Goal: Task Accomplishment & Management: Manage account settings

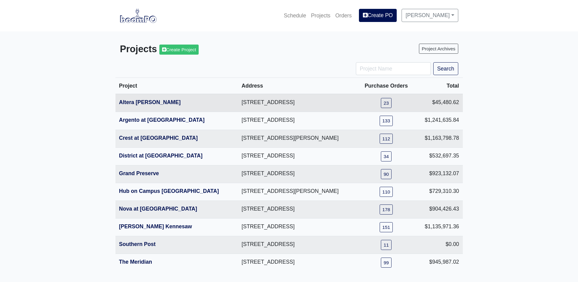
click at [144, 99] on th "Altera [PERSON_NAME]" at bounding box center [177, 103] width 123 height 18
click at [143, 101] on link "Altera [PERSON_NAME]" at bounding box center [150, 102] width 62 height 6
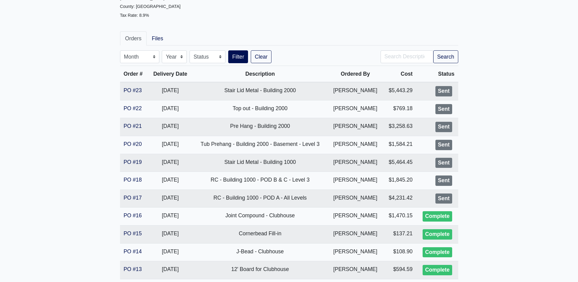
scroll to position [91, 0]
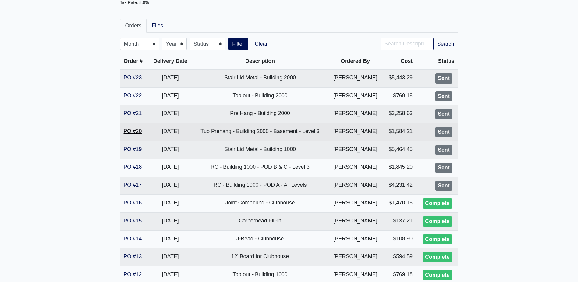
click at [136, 130] on link "PO #20" at bounding box center [133, 131] width 18 height 6
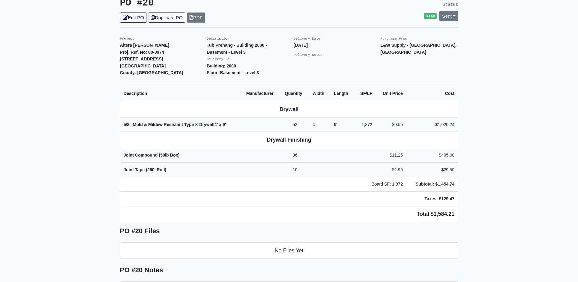
scroll to position [122, 0]
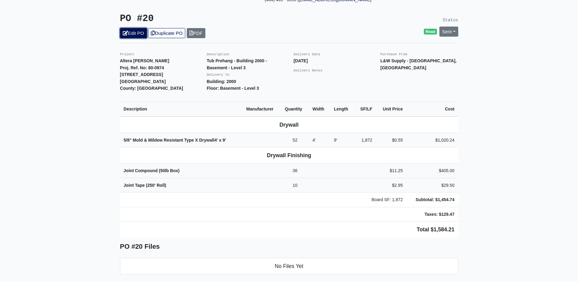
click at [131, 28] on link "Edit PO" at bounding box center [133, 33] width 27 height 10
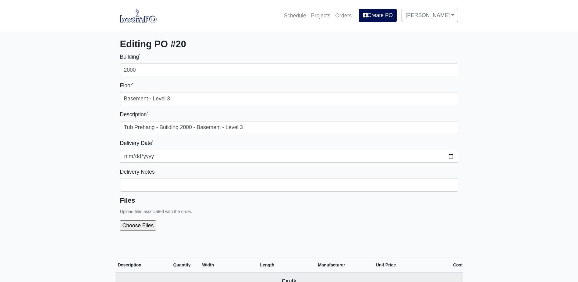
select select
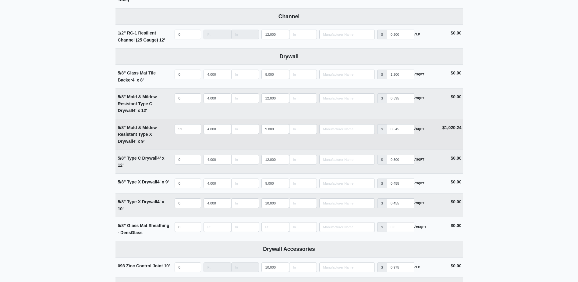
scroll to position [305, 0]
click at [186, 125] on input "52" at bounding box center [188, 128] width 27 height 10
type input "5"
select select
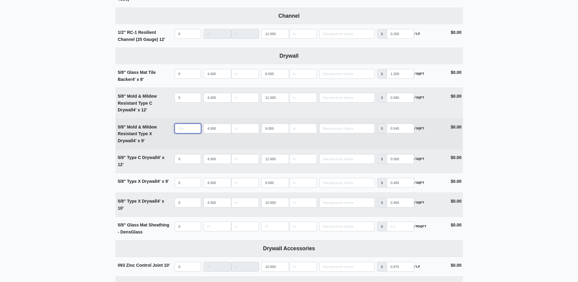
type input "3"
select select
type input "35"
select select
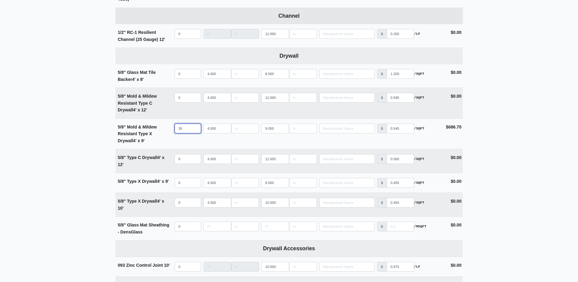
type input "35"
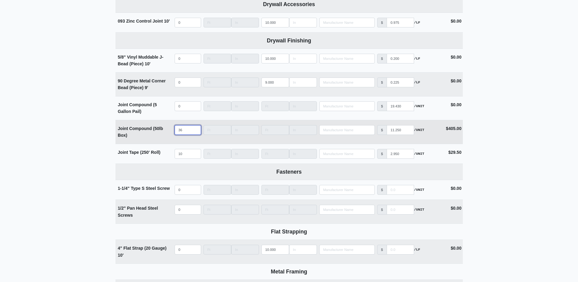
click at [190, 131] on input "36" at bounding box center [188, 130] width 27 height 10
select select
type input "1"
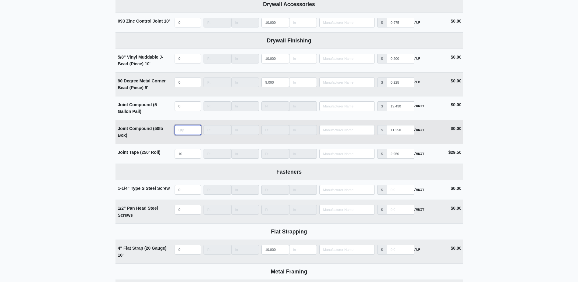
select select
type input "12"
select select
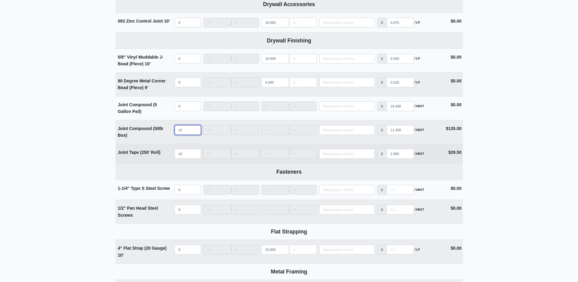
type input "12"
click at [187, 156] on input "10" at bounding box center [188, 154] width 27 height 10
type input "5"
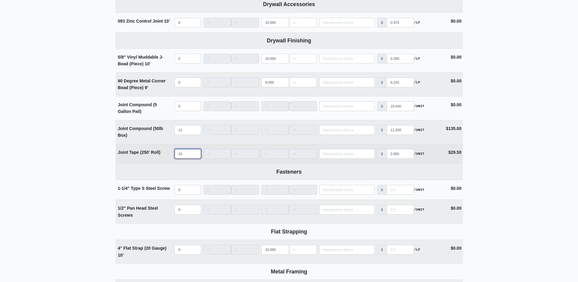
select select
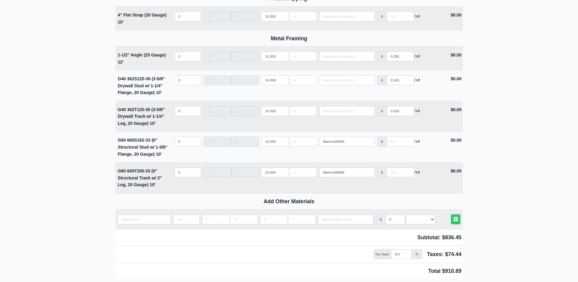
scroll to position [838, 0]
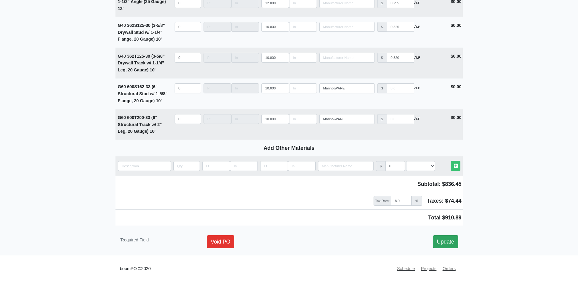
type input "5"
click at [457, 242] on link "Update" at bounding box center [445, 241] width 25 height 13
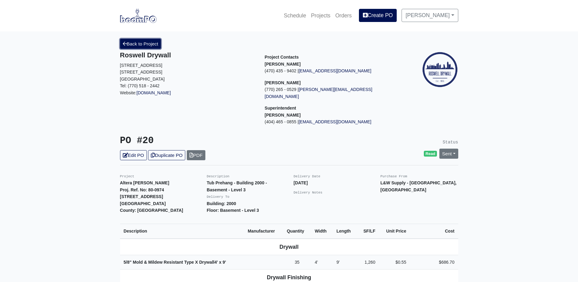
click at [133, 41] on link "Back to Project" at bounding box center [140, 44] width 41 height 10
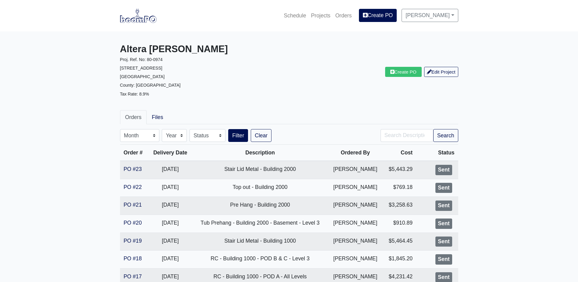
click at [139, 22] on img at bounding box center [138, 16] width 37 height 14
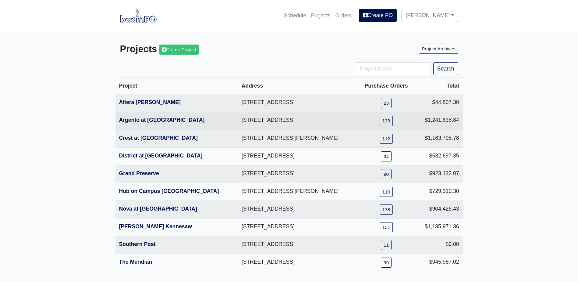
click at [150, 117] on th "Argento at [GEOGRAPHIC_DATA]" at bounding box center [177, 121] width 123 height 18
click at [149, 119] on link "Argento at Sugarloaf Parkway" at bounding box center [162, 120] width 86 height 6
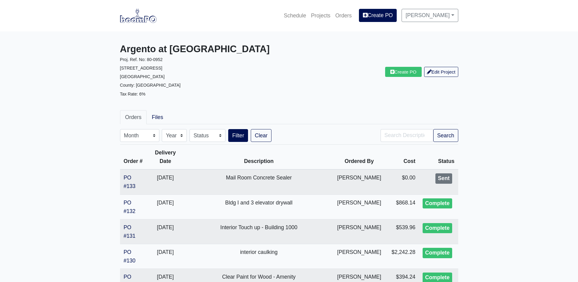
click at [144, 138] on select "Month January February March April May June July August September October Novem…" at bounding box center [139, 135] width 39 height 13
select select "8"
click at [120, 129] on select "Month January February March April May June July August September October Novem…" at bounding box center [139, 135] width 39 height 13
click at [434, 135] on button "Search" at bounding box center [446, 135] width 25 height 13
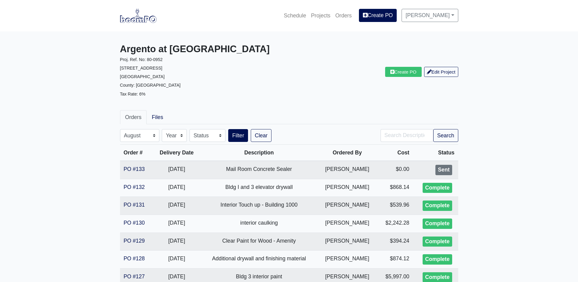
select select "8"
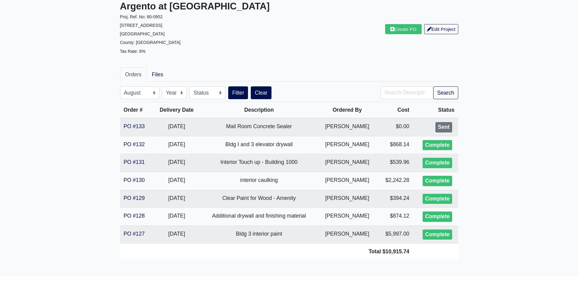
scroll to position [33, 0]
